Goal: Task Accomplishment & Management: Manage account settings

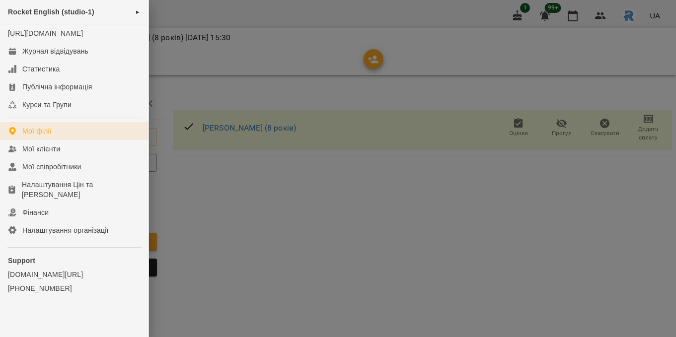
click at [59, 140] on link "Мої філії" at bounding box center [74, 131] width 148 height 18
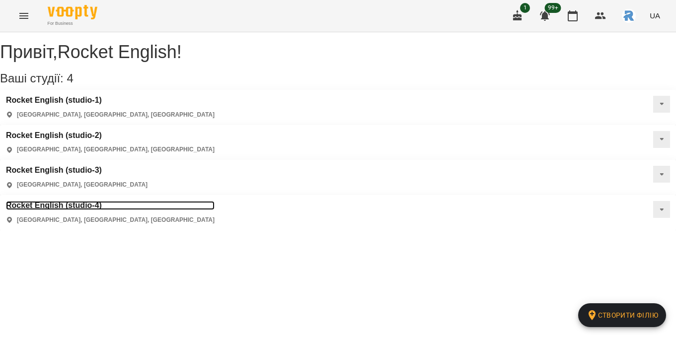
click at [86, 201] on h3 "Rocket English (studio-4)" at bounding box center [110, 205] width 209 height 9
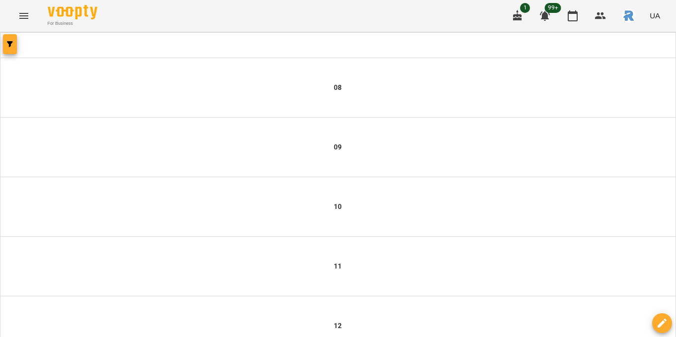
click at [9, 50] on button "button" at bounding box center [10, 44] width 14 height 20
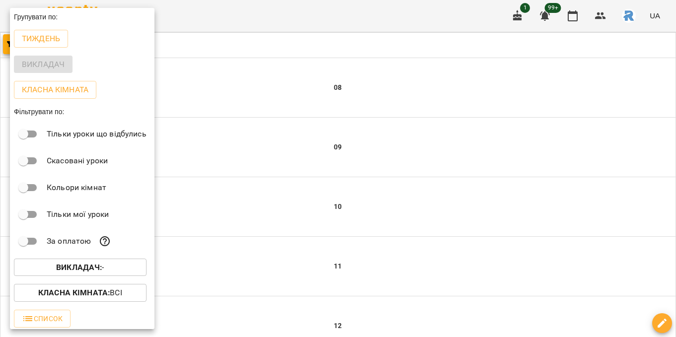
click at [81, 267] on b "Викладач :" at bounding box center [79, 267] width 46 height 9
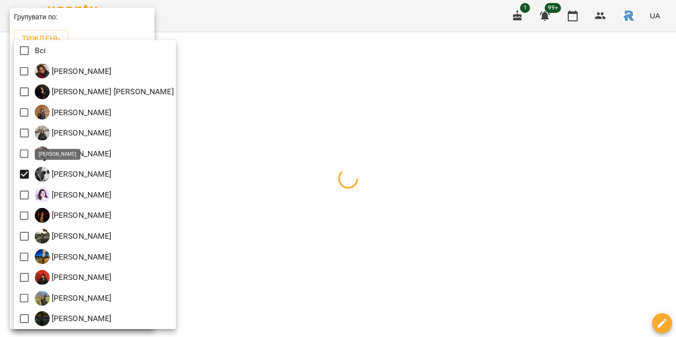
click at [261, 192] on div at bounding box center [338, 168] width 676 height 337
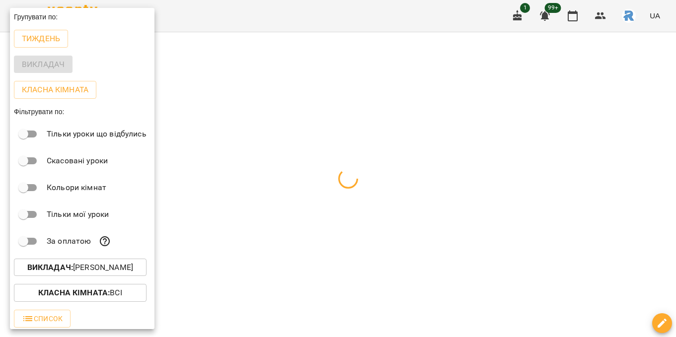
click at [261, 192] on div at bounding box center [338, 168] width 676 height 337
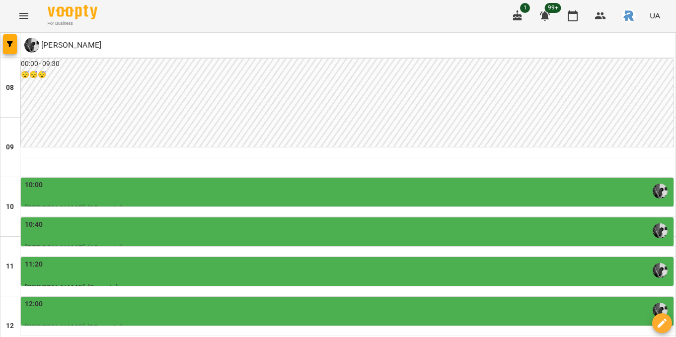
scroll to position [161, 0]
click at [122, 299] on div "12:00" at bounding box center [348, 310] width 647 height 23
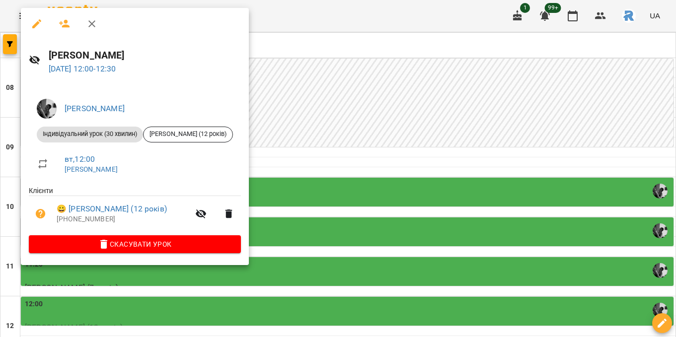
click at [323, 147] on div at bounding box center [338, 168] width 676 height 337
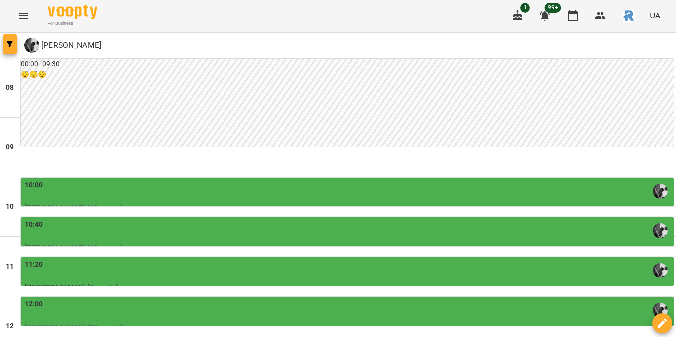
click at [10, 43] on icon "button" at bounding box center [10, 44] width 6 height 6
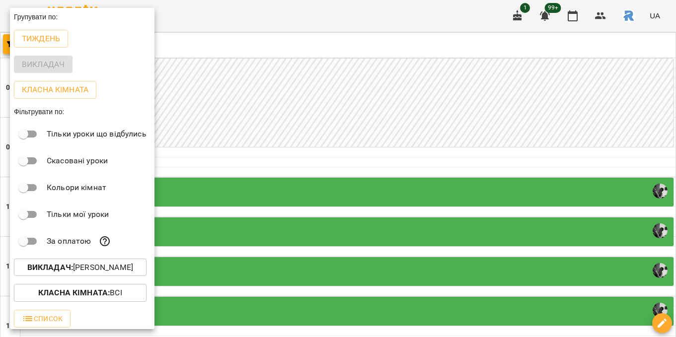
click at [209, 66] on div at bounding box center [338, 168] width 676 height 337
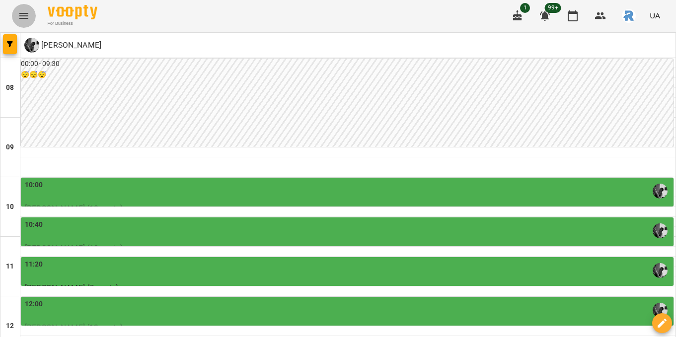
click at [29, 15] on icon "Menu" at bounding box center [24, 16] width 12 height 12
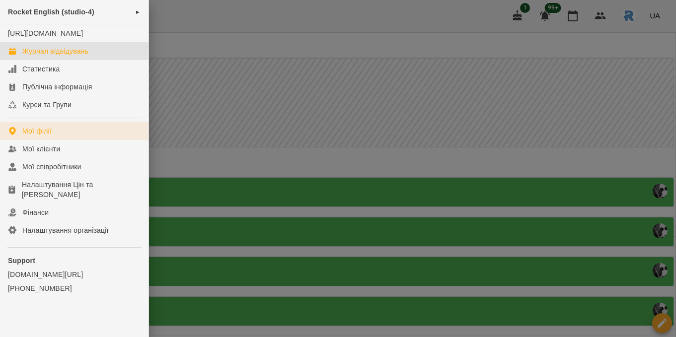
click at [31, 136] on div "Мої філії" at bounding box center [36, 131] width 29 height 10
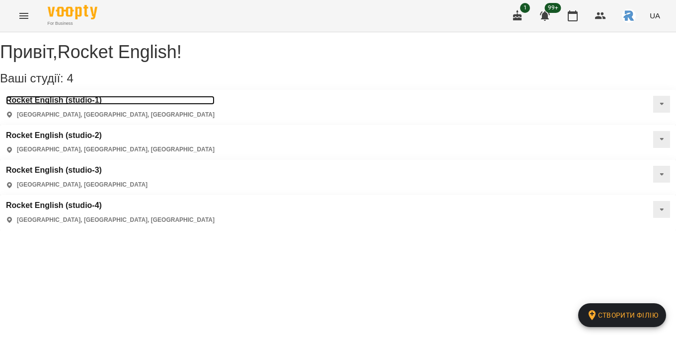
click at [57, 105] on h3 "Rocket English (studio-1)" at bounding box center [110, 100] width 209 height 9
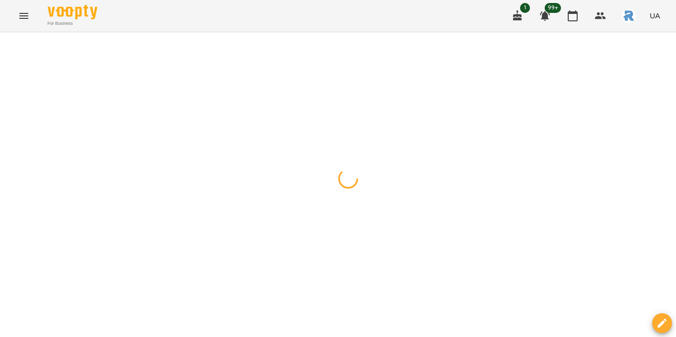
click at [15, 47] on span "button" at bounding box center [10, 44] width 14 height 6
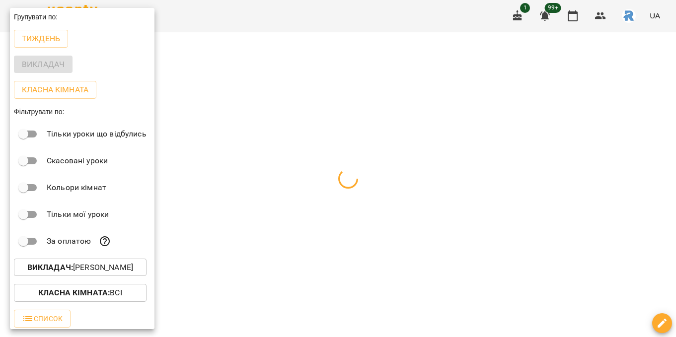
click at [81, 272] on p "Викладач : [PERSON_NAME]" at bounding box center [80, 268] width 106 height 12
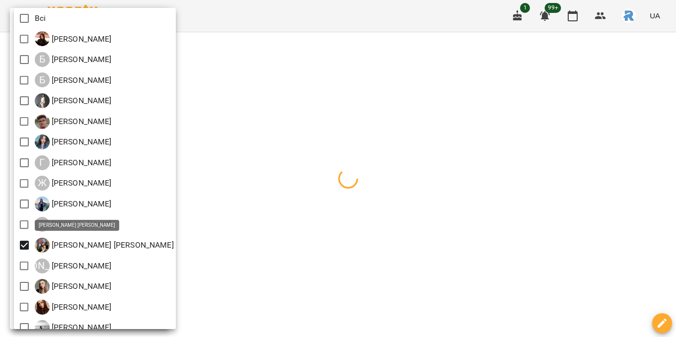
click at [278, 312] on div at bounding box center [338, 168] width 676 height 337
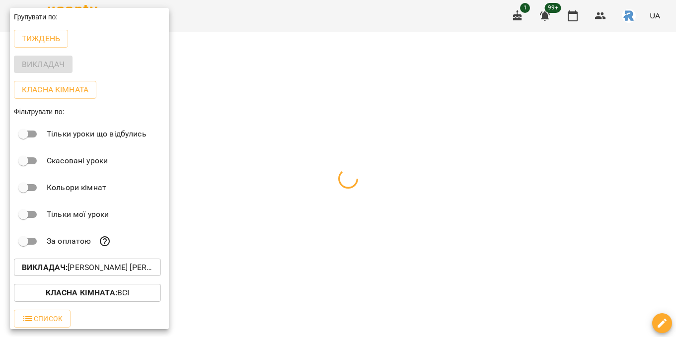
click at [278, 312] on div at bounding box center [338, 168] width 676 height 337
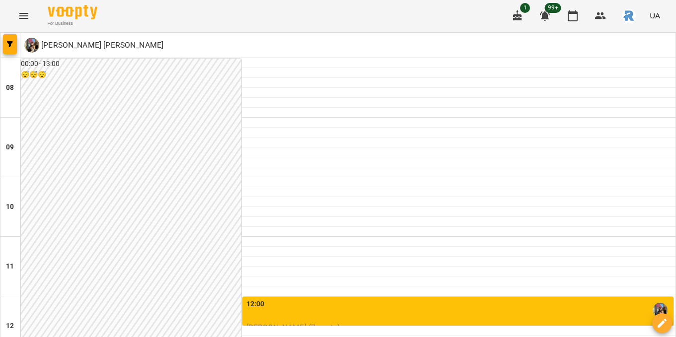
scroll to position [206, 0]
click at [287, 299] on div "12:00" at bounding box center [458, 310] width 425 height 23
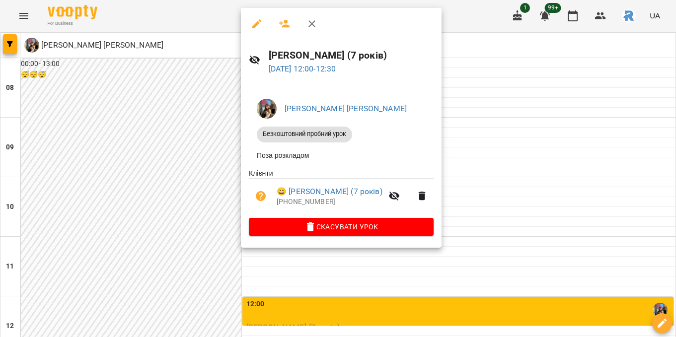
click at [506, 163] on div at bounding box center [338, 168] width 676 height 337
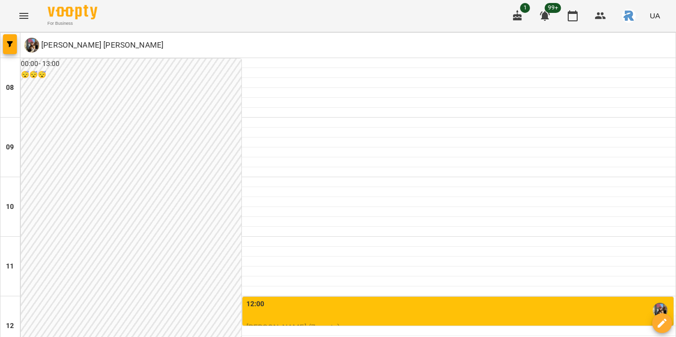
scroll to position [391, 0]
click at [9, 42] on icon "button" at bounding box center [10, 44] width 6 height 6
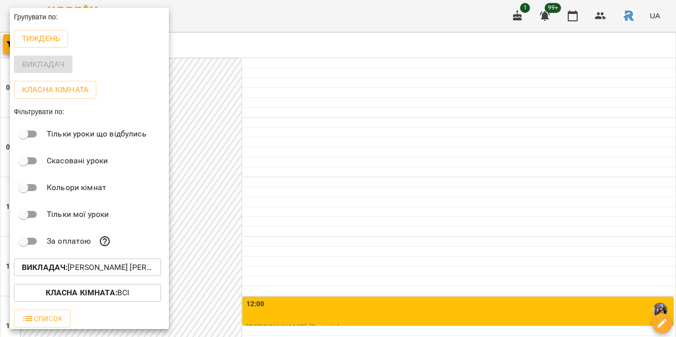
click at [289, 172] on div at bounding box center [338, 168] width 676 height 337
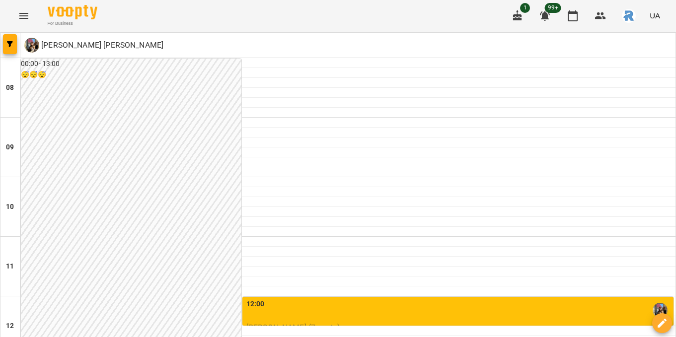
scroll to position [175, 0]
click at [11, 53] on button "button" at bounding box center [10, 44] width 14 height 20
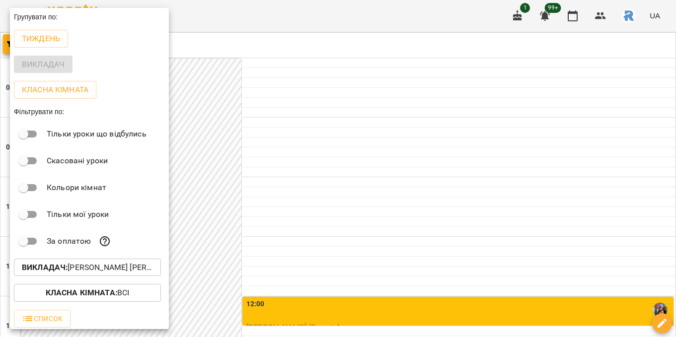
click at [61, 272] on b "Викладач :" at bounding box center [45, 267] width 46 height 9
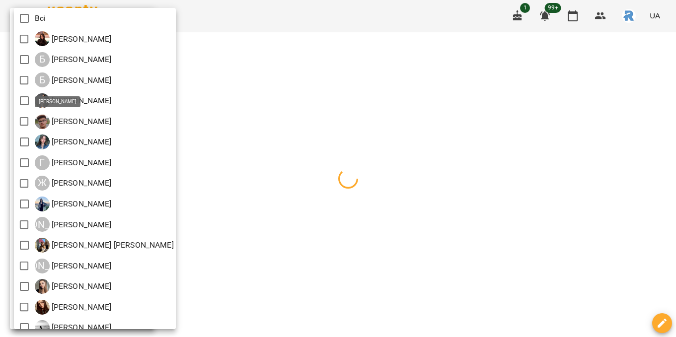
click at [249, 107] on div at bounding box center [338, 168] width 676 height 337
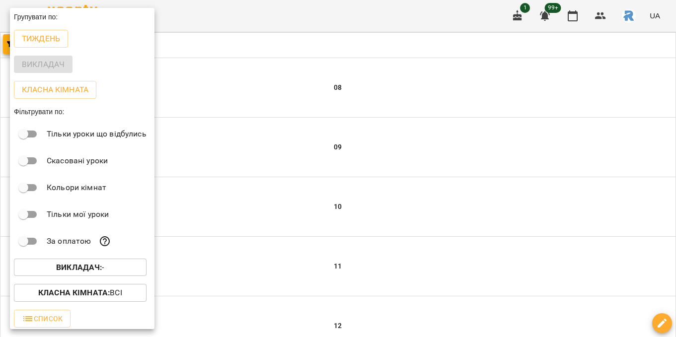
click at [249, 107] on div "Всі [PERSON_NAME] Б [PERSON_NAME] Б [PERSON_NAME] [PERSON_NAME] [PERSON_NAME] […" at bounding box center [338, 168] width 676 height 337
click at [210, 97] on div at bounding box center [338, 168] width 676 height 337
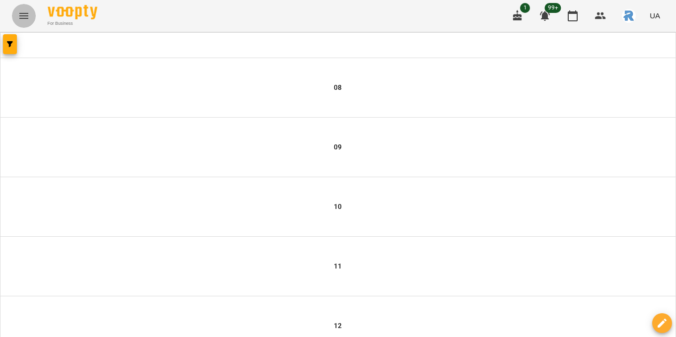
click at [18, 11] on icon "Menu" at bounding box center [24, 16] width 12 height 12
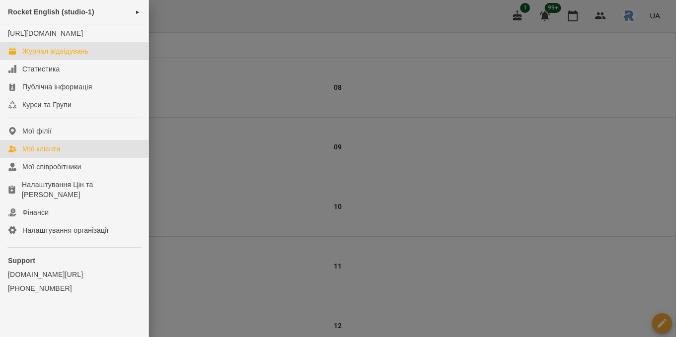
click at [20, 150] on link "Мої клієнти" at bounding box center [74, 149] width 148 height 18
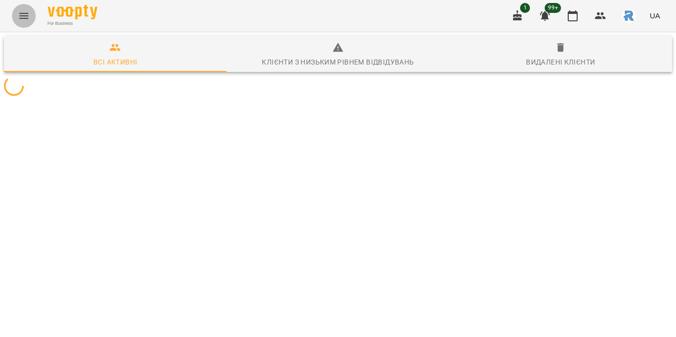
click at [22, 16] on icon "Menu" at bounding box center [23, 16] width 9 height 6
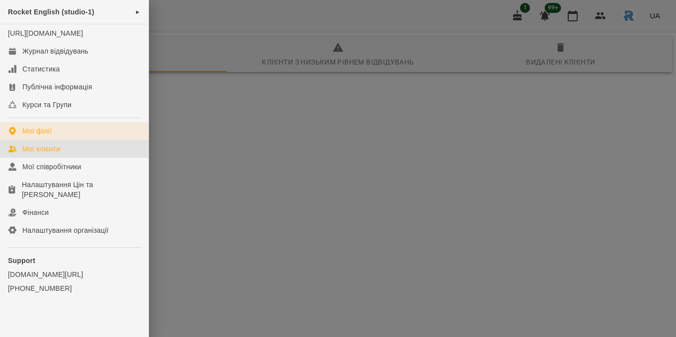
click at [39, 136] on div "Мої філії" at bounding box center [36, 131] width 29 height 10
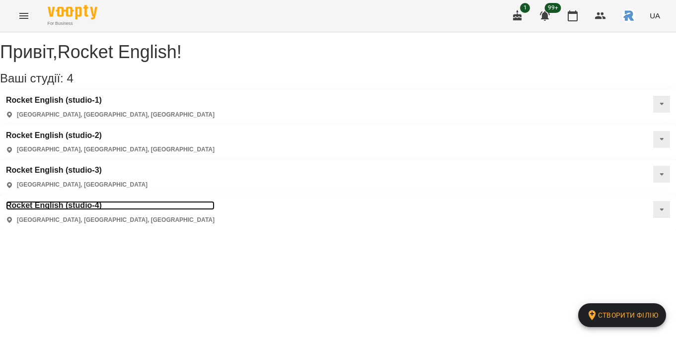
click at [52, 201] on h3 "Rocket English (studio-4)" at bounding box center [110, 205] width 209 height 9
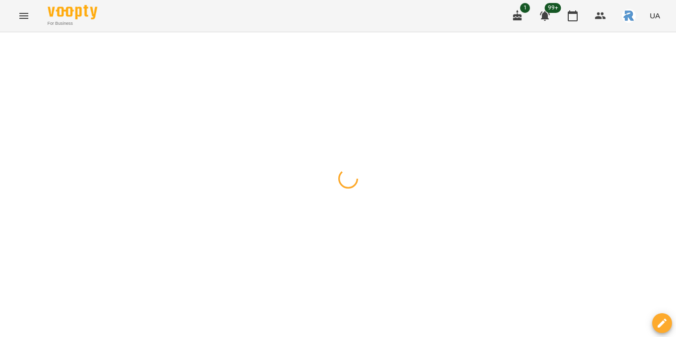
click at [14, 41] on span "button" at bounding box center [10, 44] width 14 height 6
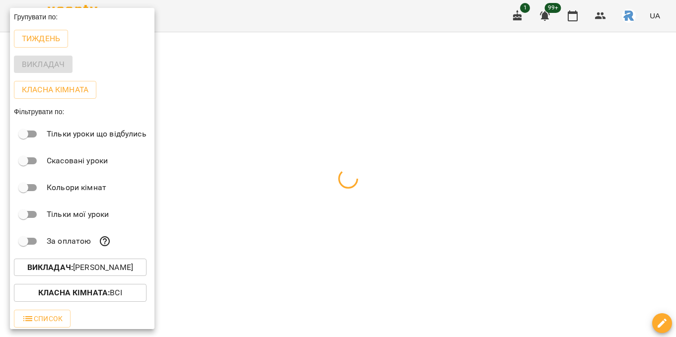
click at [94, 272] on p "Викладач : [PERSON_NAME]" at bounding box center [80, 268] width 106 height 12
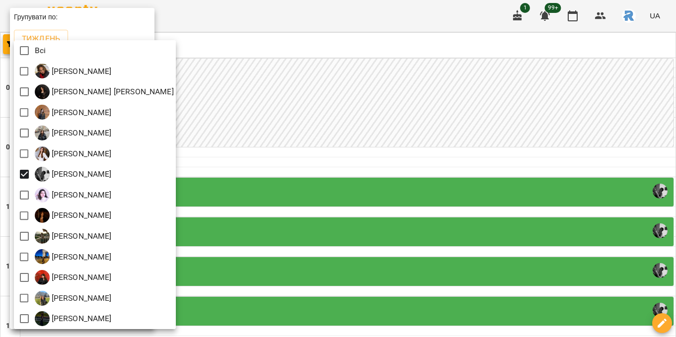
click at [333, 307] on div at bounding box center [338, 168] width 676 height 337
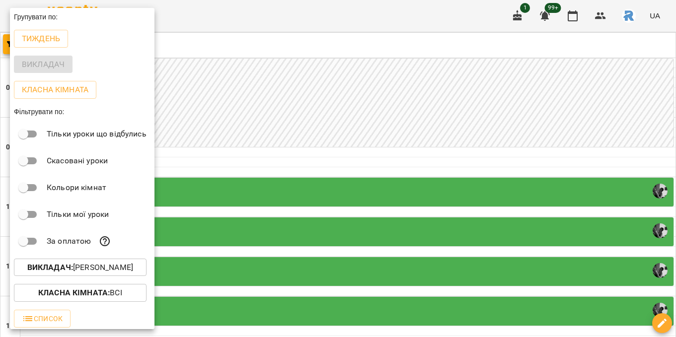
click at [316, 237] on div at bounding box center [338, 168] width 676 height 337
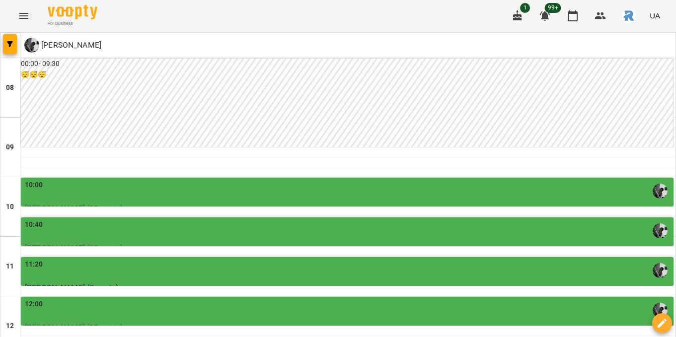
scroll to position [127, 0]
click at [13, 38] on button "button" at bounding box center [10, 44] width 14 height 20
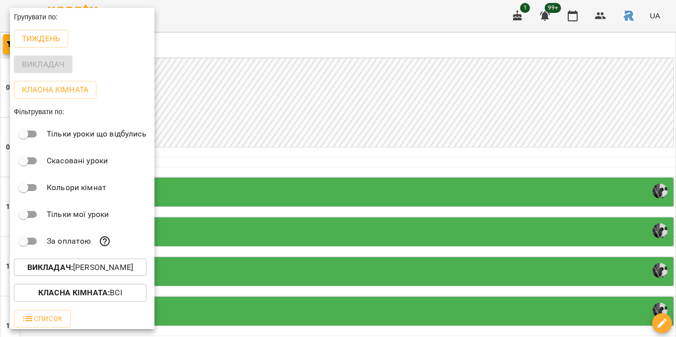
click at [72, 264] on p "Викладач : [PERSON_NAME]" at bounding box center [80, 268] width 106 height 12
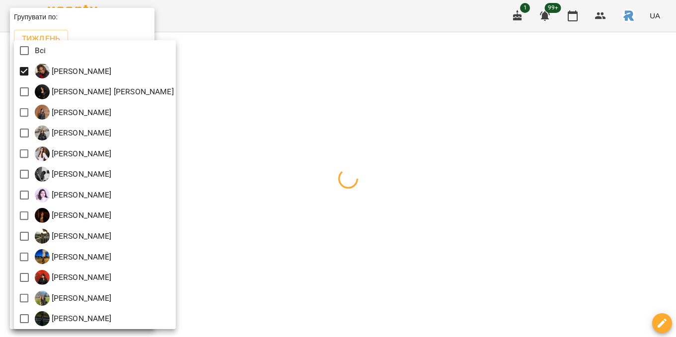
click at [321, 143] on div at bounding box center [338, 168] width 676 height 337
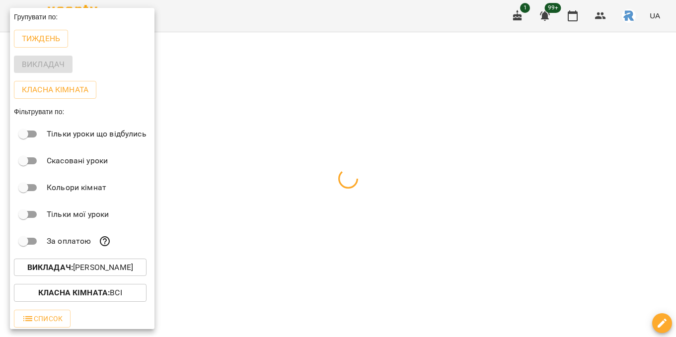
click at [324, 183] on div at bounding box center [338, 168] width 676 height 337
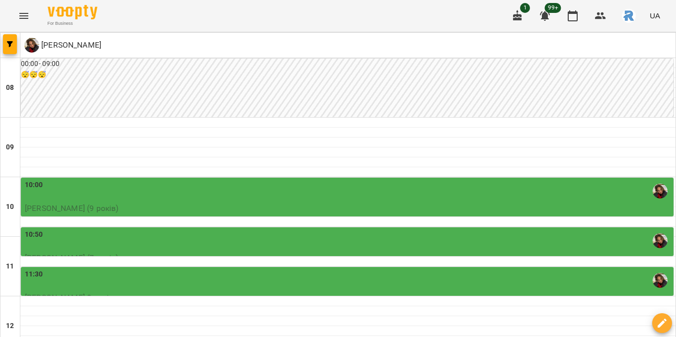
scroll to position [148, 0]
click at [23, 21] on icon "Menu" at bounding box center [24, 16] width 12 height 12
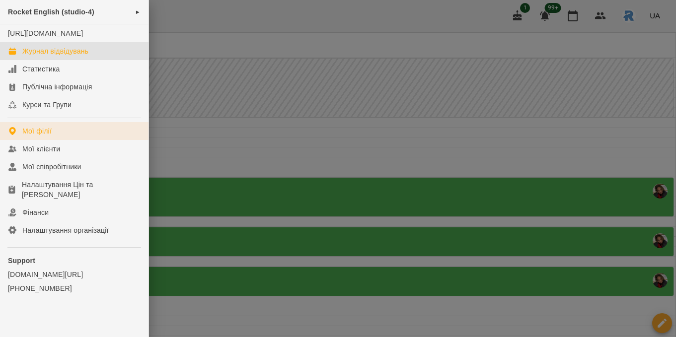
click at [34, 136] on div "Мої філії" at bounding box center [36, 131] width 29 height 10
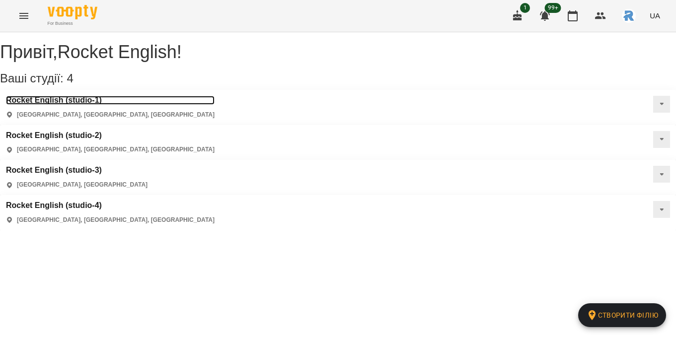
click at [50, 105] on h3 "Rocket English (studio-1)" at bounding box center [110, 100] width 209 height 9
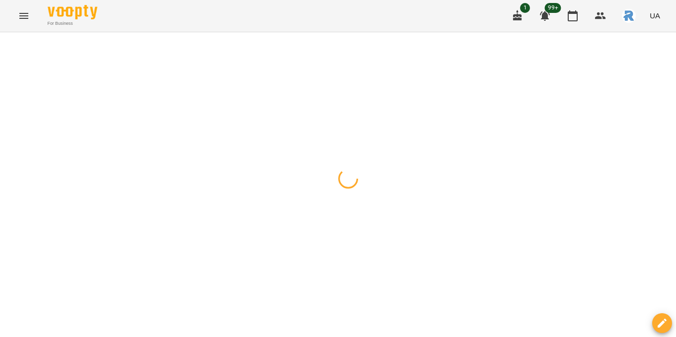
click at [8, 45] on icon "button" at bounding box center [10, 44] width 6 height 6
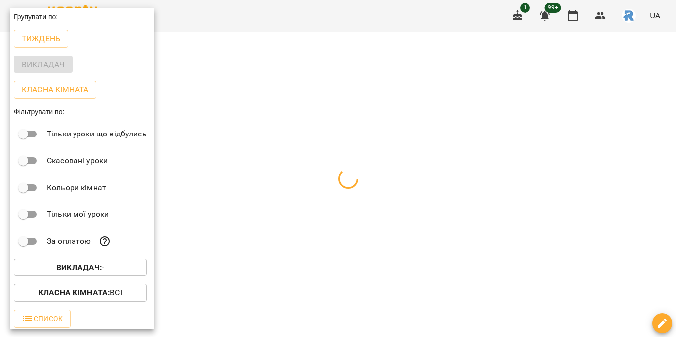
click at [83, 270] on b "Викладач :" at bounding box center [79, 267] width 46 height 9
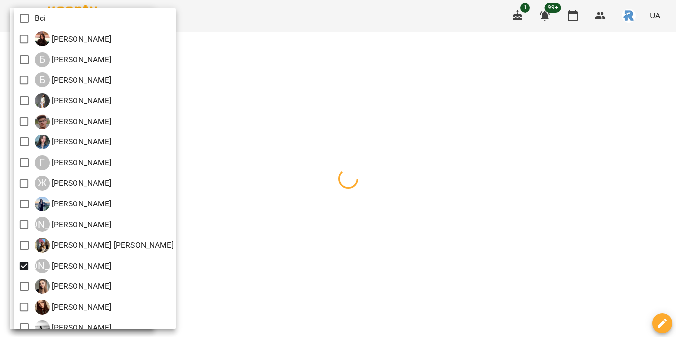
click at [380, 176] on div at bounding box center [338, 168] width 676 height 337
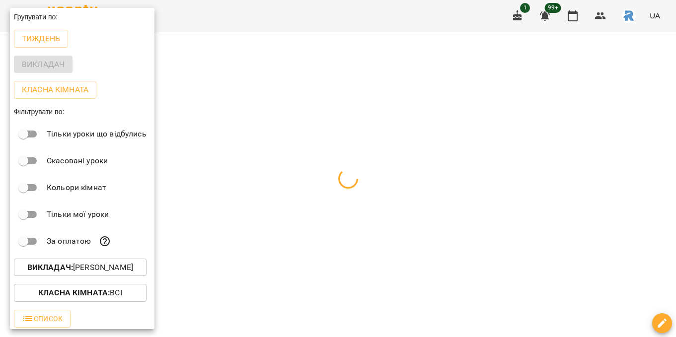
click at [380, 176] on div at bounding box center [338, 168] width 676 height 337
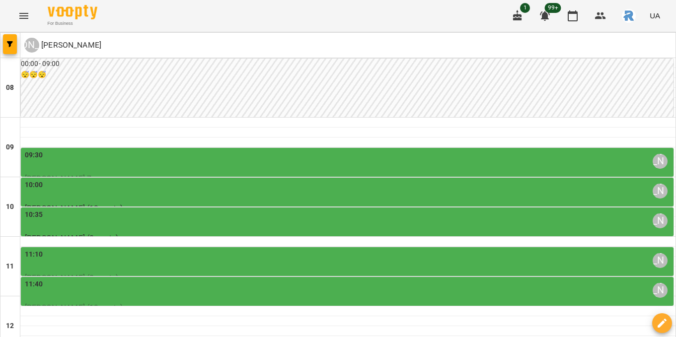
scroll to position [217, 0]
